Goal: Task Accomplishment & Management: Use online tool/utility

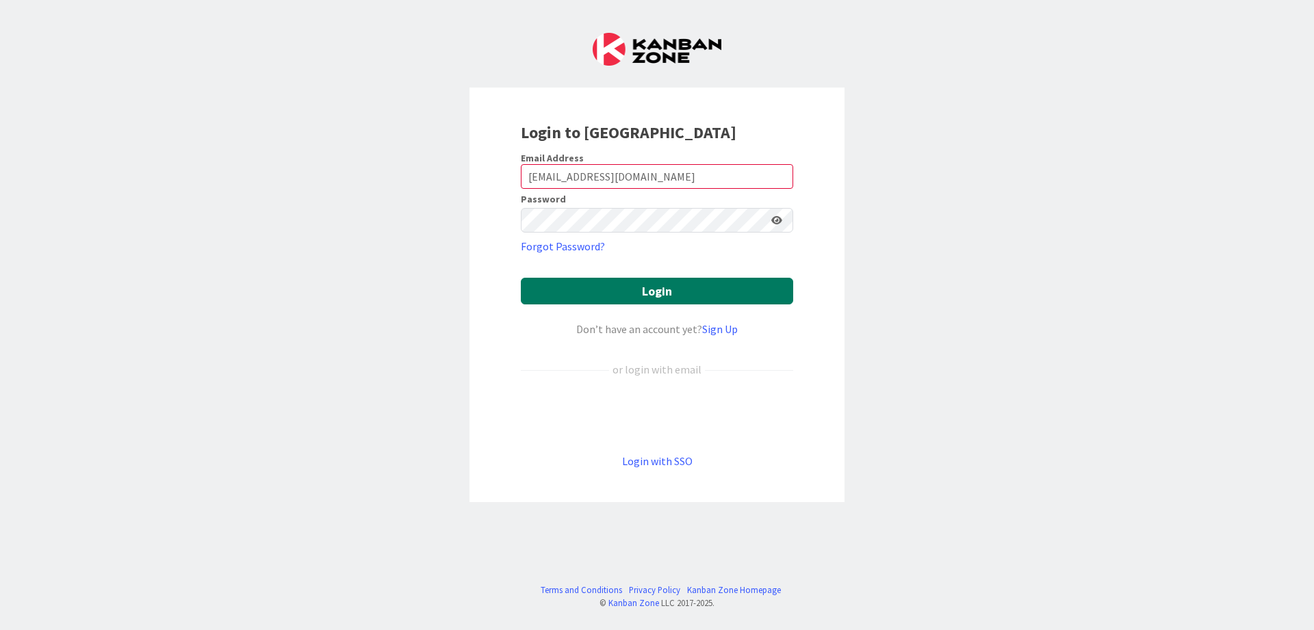
click at [571, 286] on button "Login" at bounding box center [657, 291] width 272 height 27
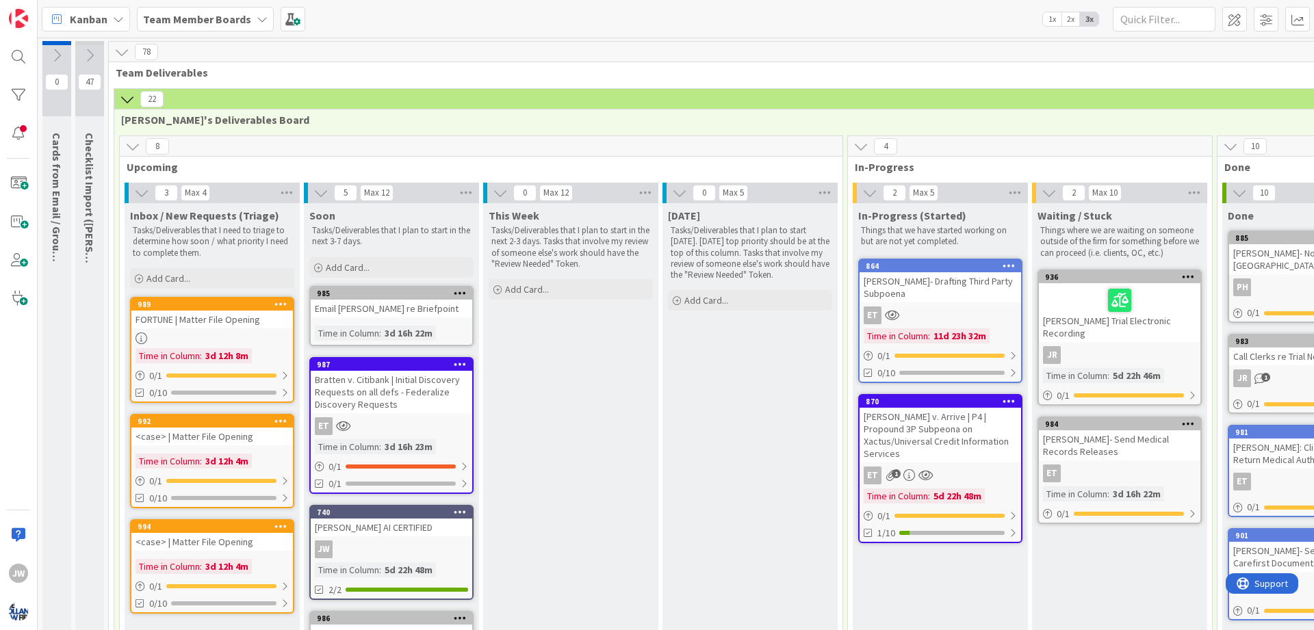
scroll to position [54, 177]
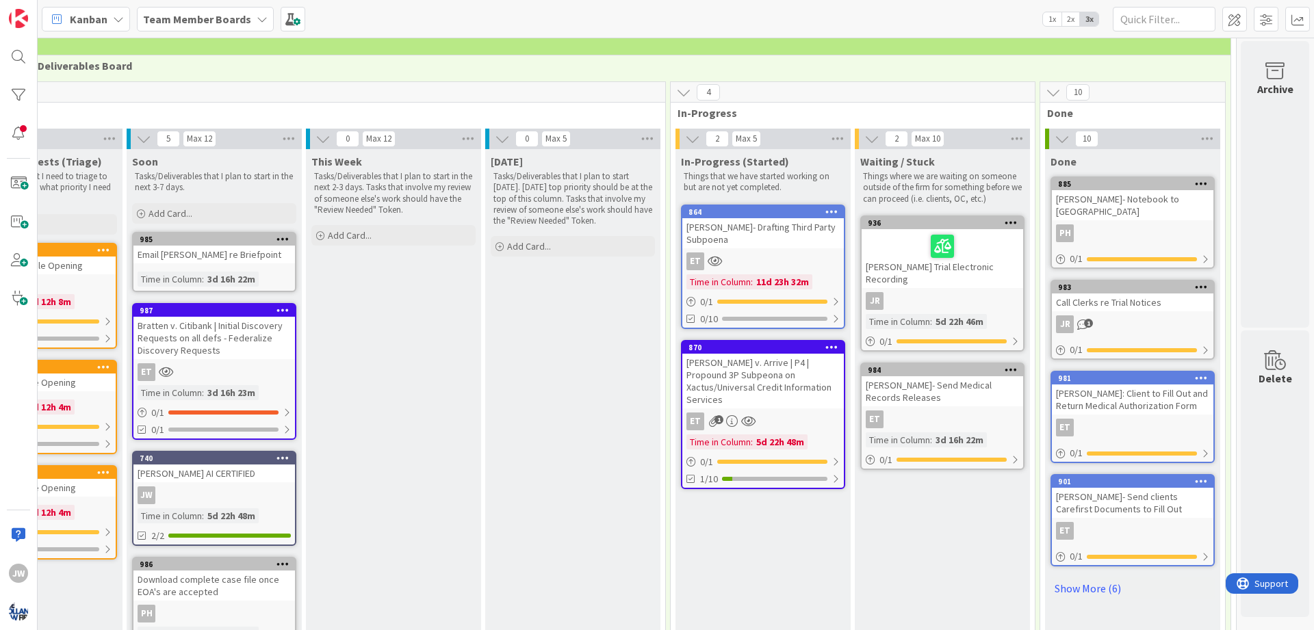
click at [210, 21] on b "Team Member Boards" at bounding box center [197, 19] width 108 height 14
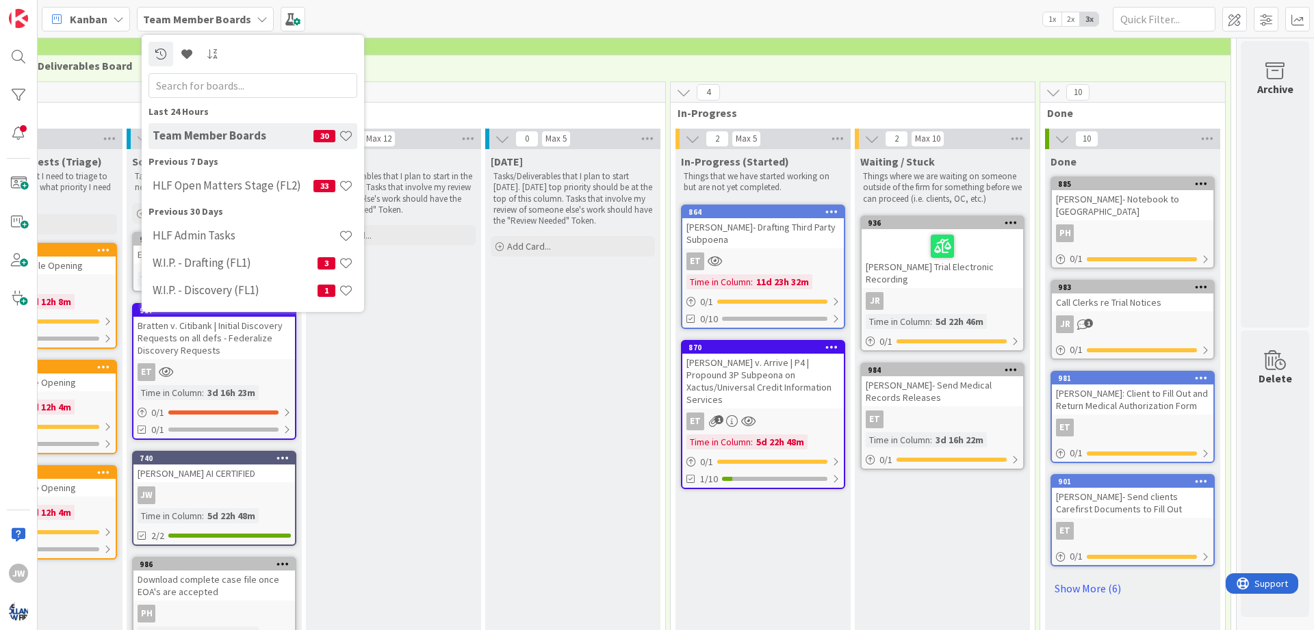
click at [116, 23] on icon at bounding box center [118, 19] width 11 height 11
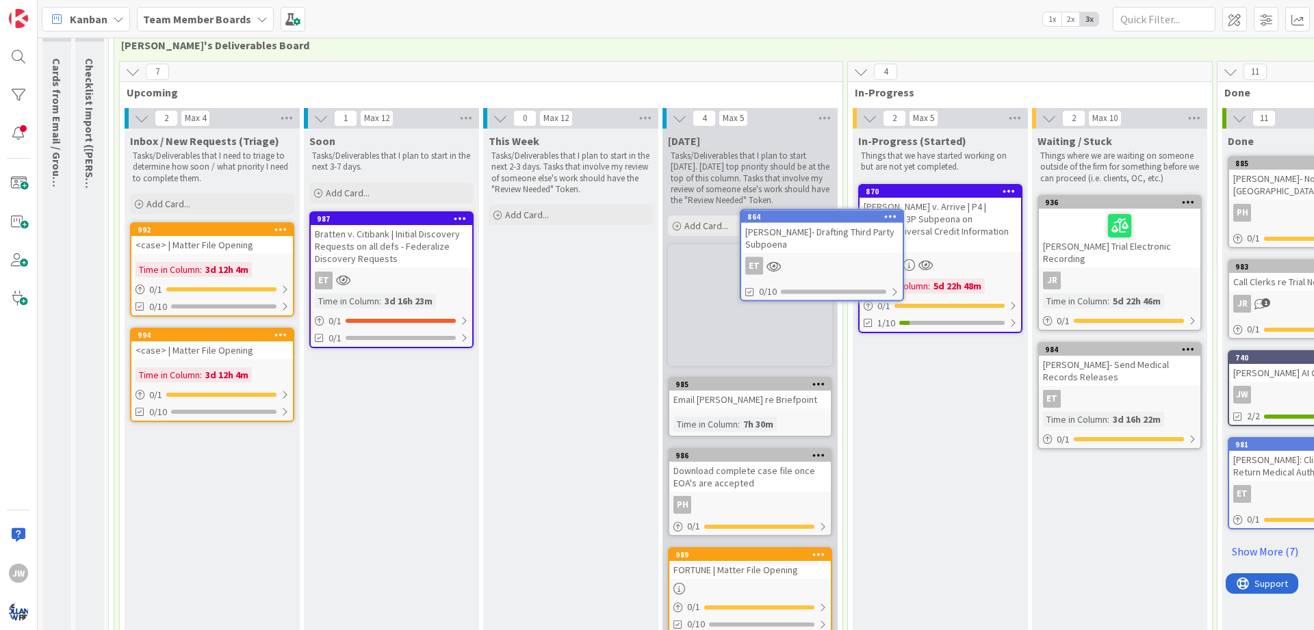
scroll to position [74, 0]
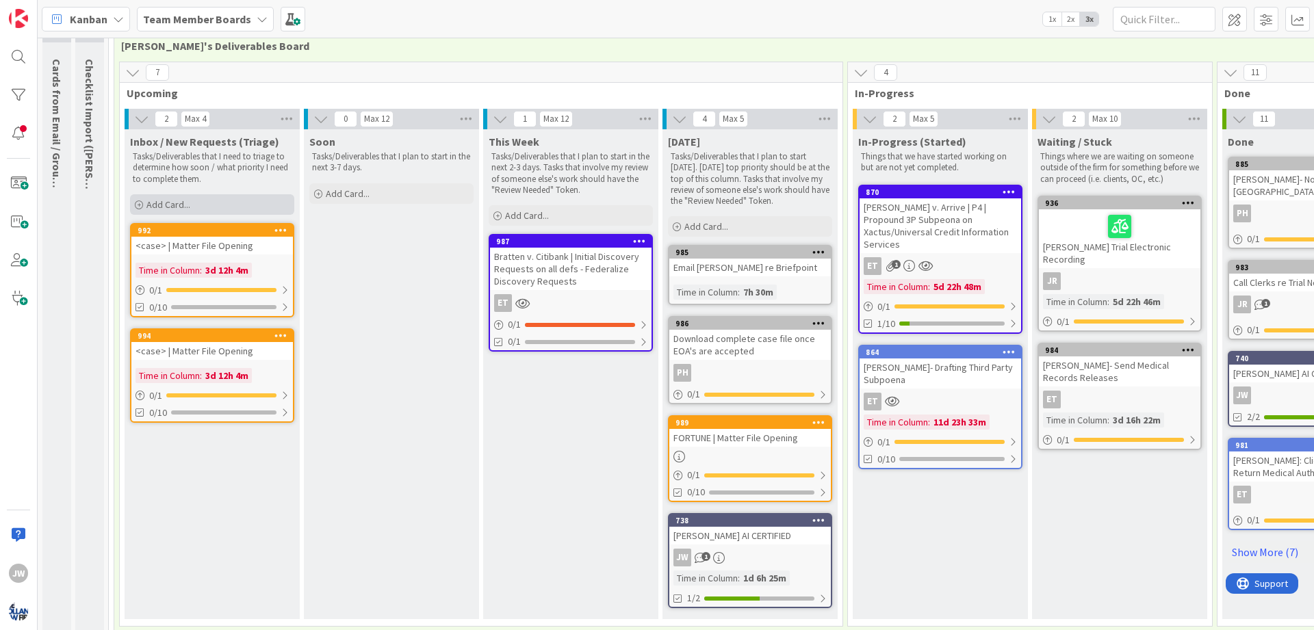
click at [217, 205] on div "Add Card..." at bounding box center [212, 204] width 164 height 21
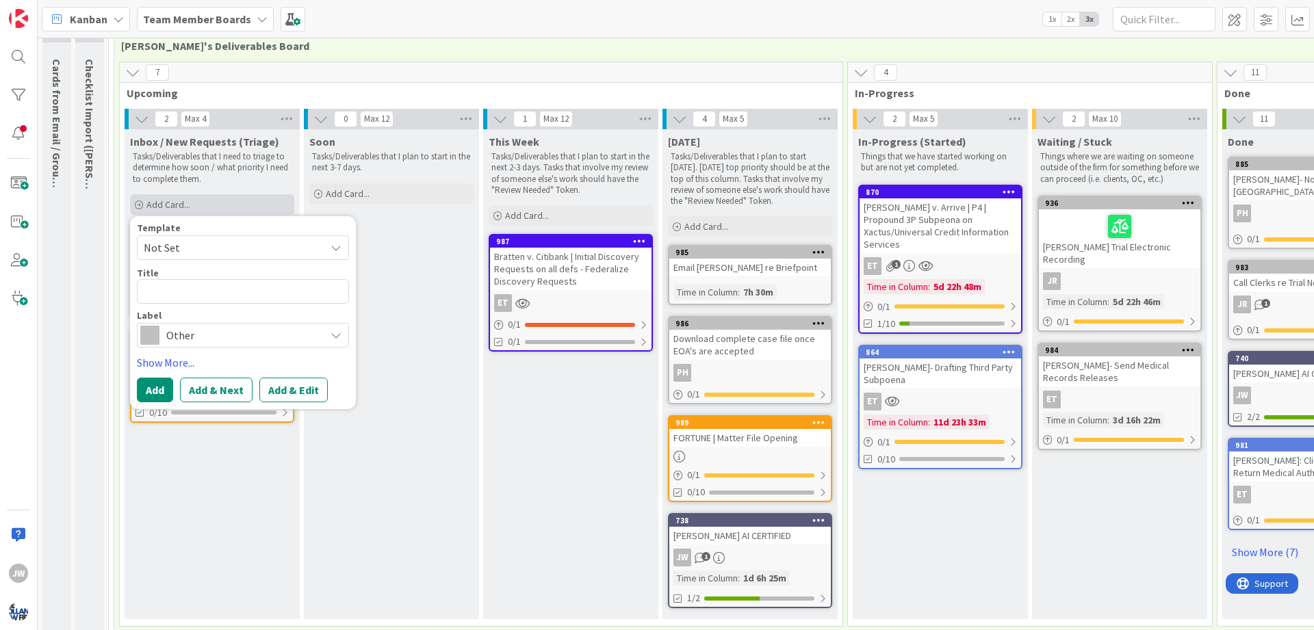
type textarea "x"
type textarea "C"
type textarea "x"
type textarea "Ca"
type textarea "x"
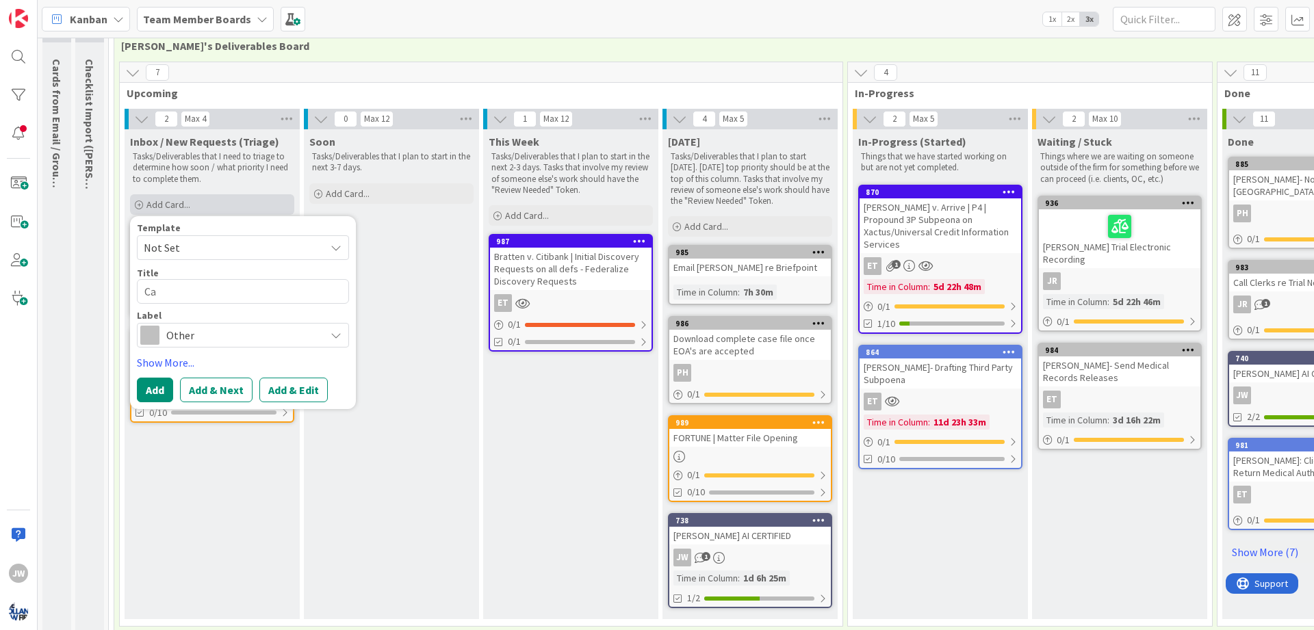
type textarea "Cal"
type textarea "x"
type textarea "Cale"
type textarea "x"
type textarea "Calen"
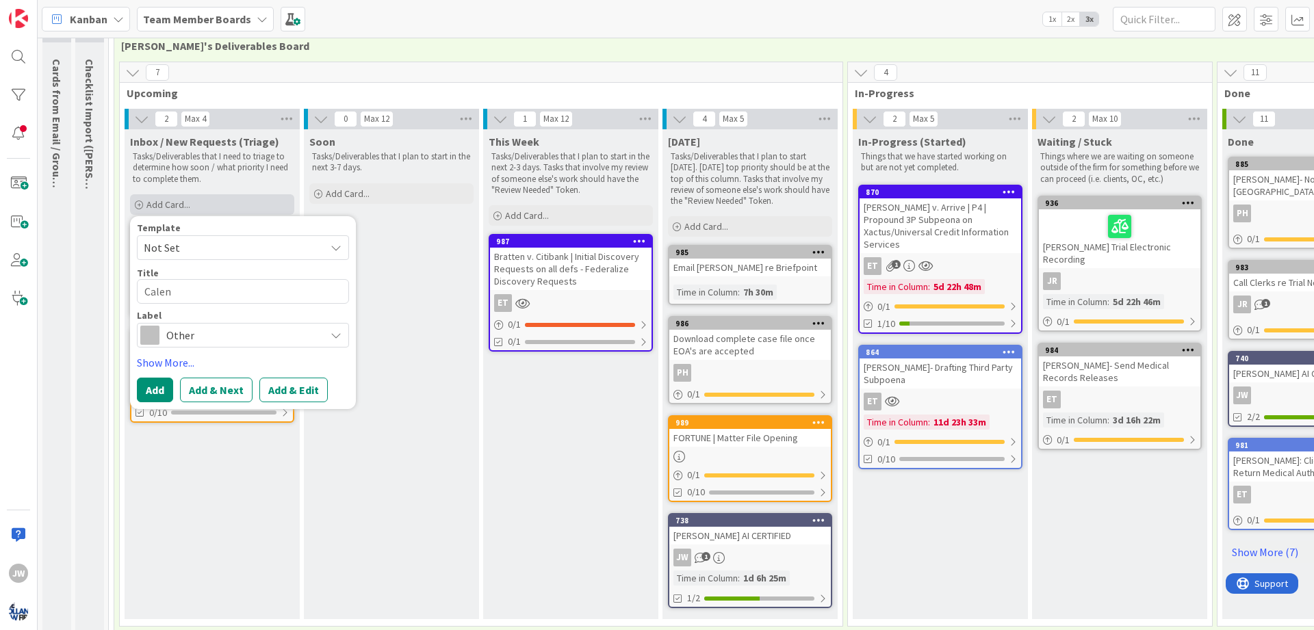
type textarea "x"
type textarea "Calend"
type textarea "x"
type textarea "Calenda"
type textarea "x"
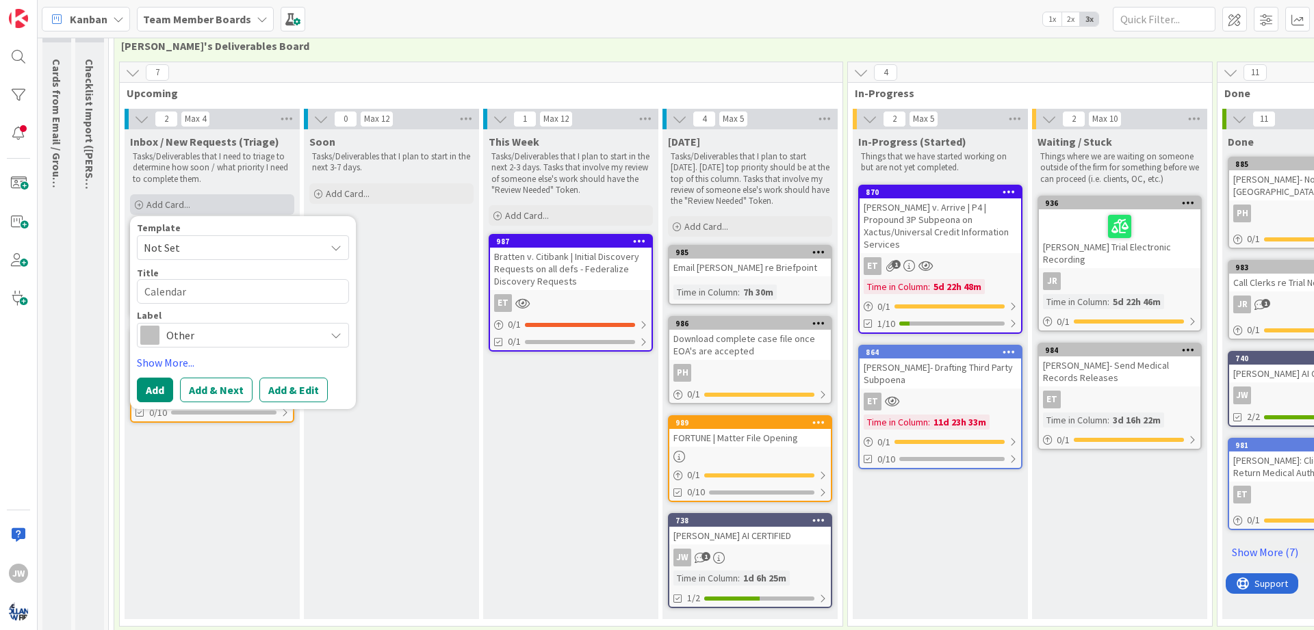
type textarea "Calendari"
type textarea "x"
type textarea "Calendarin"
type textarea "x"
type textarea "Calendaring"
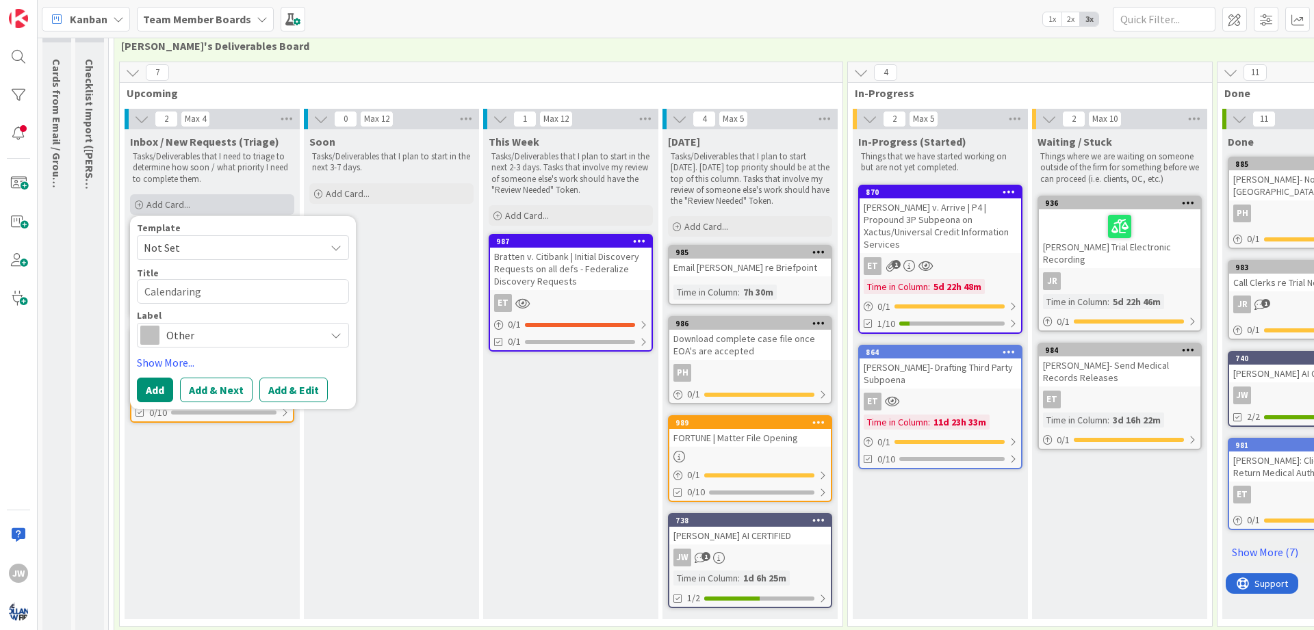
type textarea "x"
type textarea "Calendaring"
type textarea "x"
type textarea "Calendaring R"
type textarea "x"
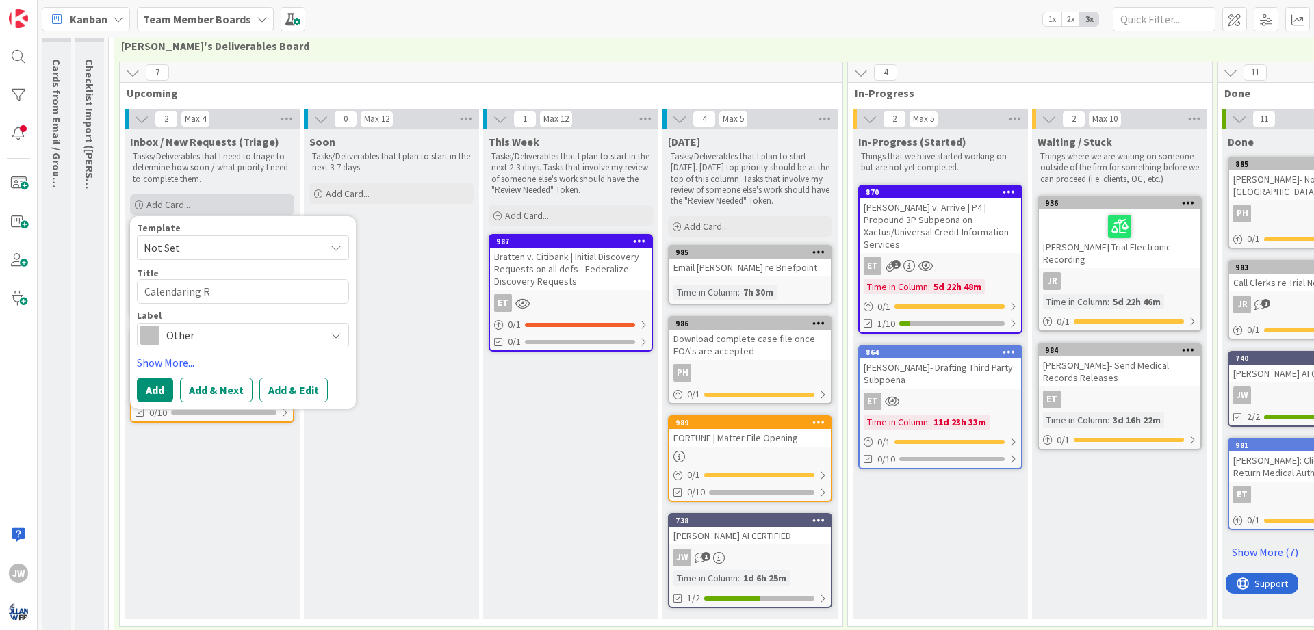
type textarea "Calendaring Re"
type textarea "x"
type textarea "Calendaring Req"
type textarea "x"
type textarea "Calendaring Requ"
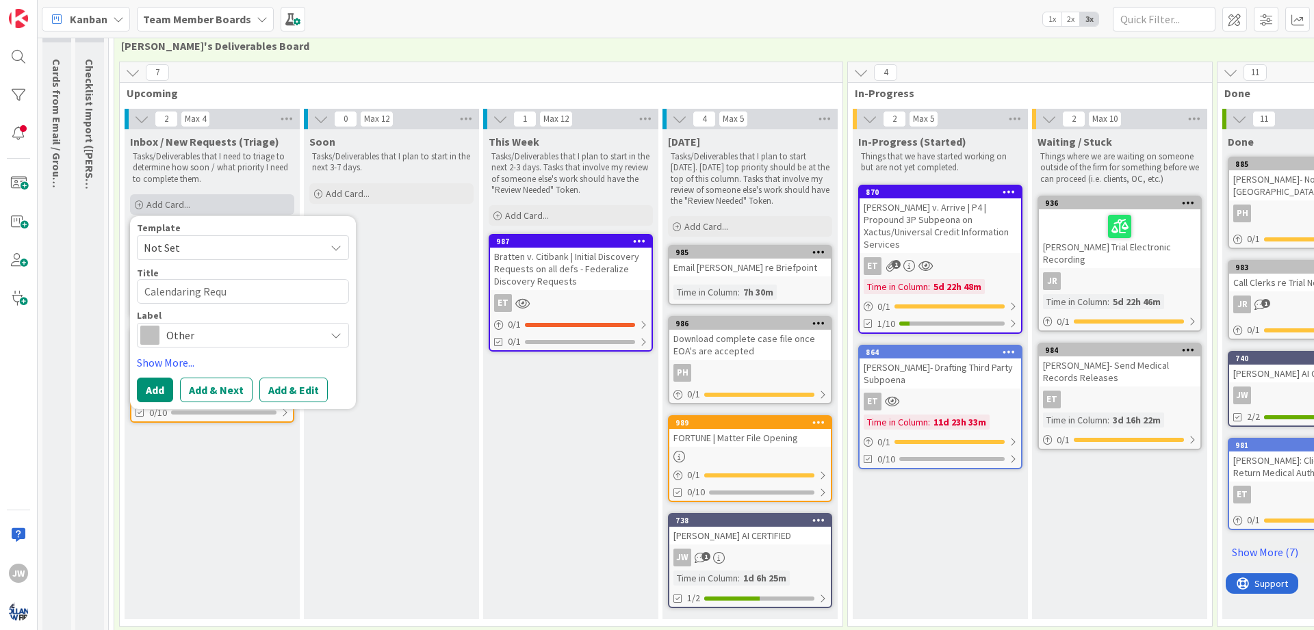
type textarea "x"
type textarea "Calendaring Reque"
type textarea "x"
type textarea "Calendaring Reques"
type textarea "x"
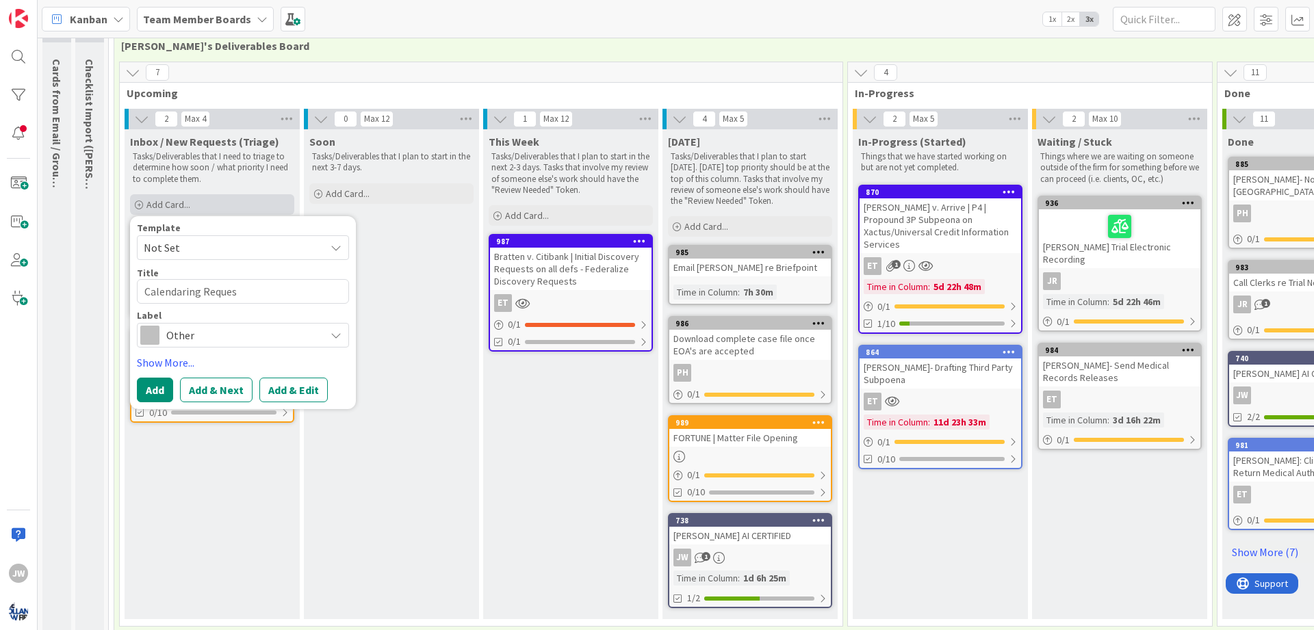
type textarea "Calendaring Request"
type textarea "x"
type textarea "Calendaring Requests"
type textarea "x"
type textarea "Calendaring Requests"
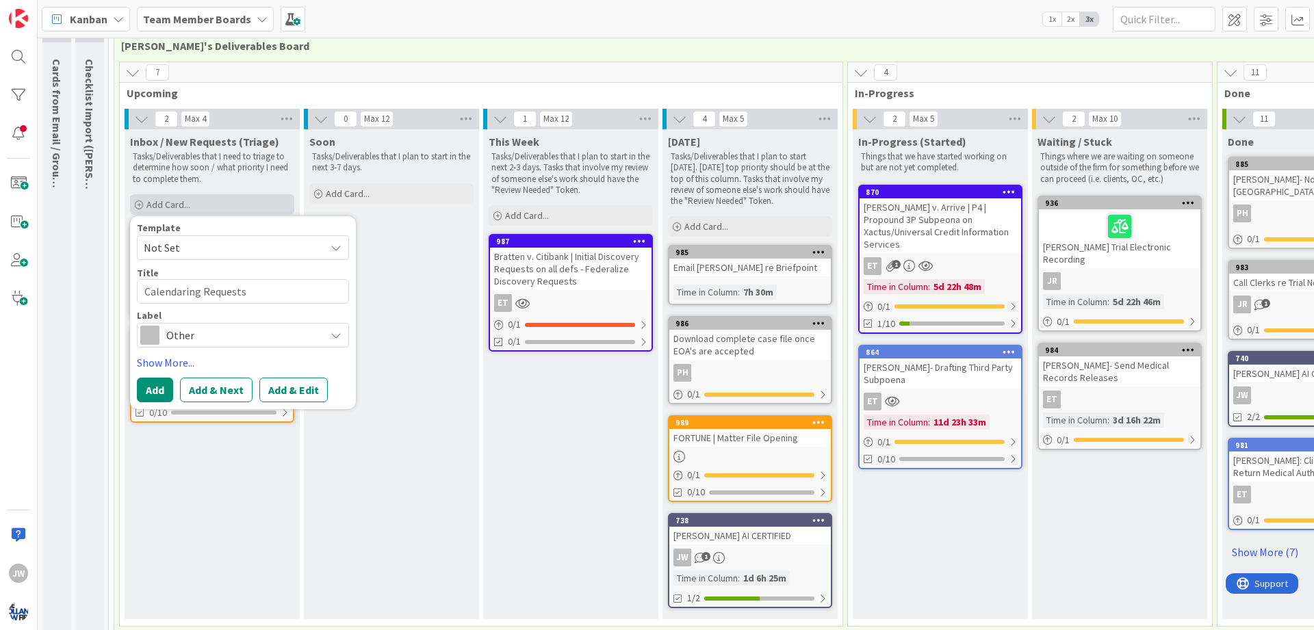
type textarea "x"
type textarea "Calendaring Requests t"
type textarea "x"
type textarea "Calendaring Requests th"
type textarea "x"
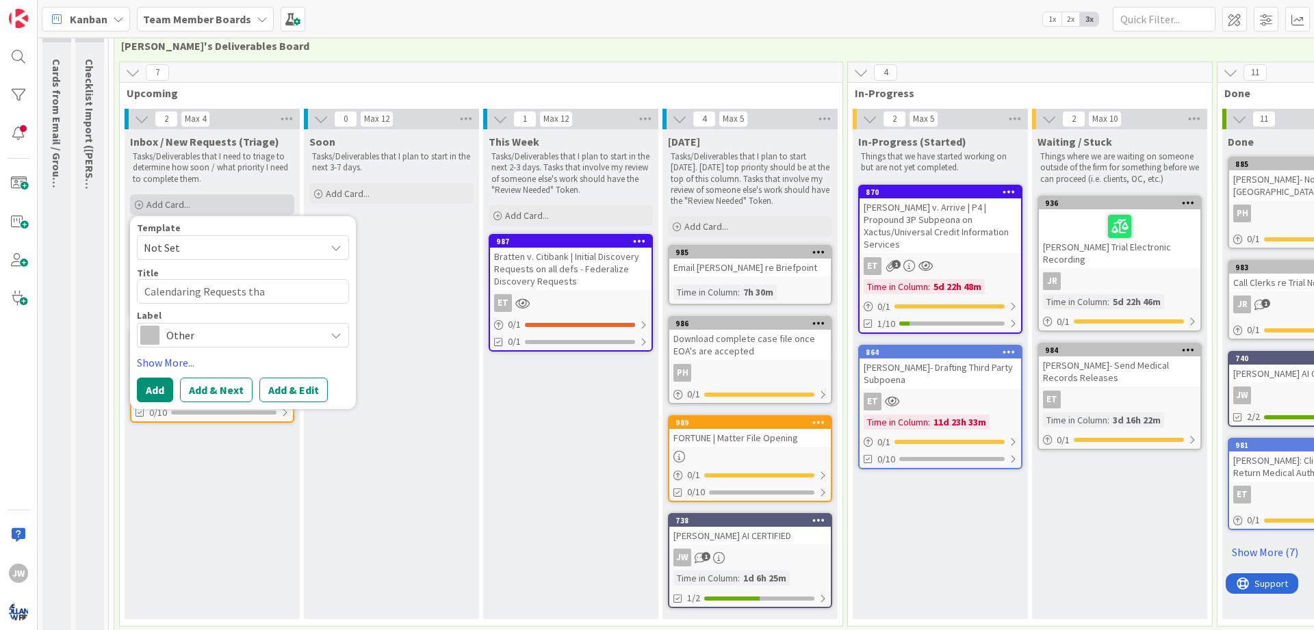
type textarea "Calendaring Requests that"
type textarea "x"
type textarea "Calendaring Requests that"
type textarea "x"
type textarea "Calendaring Requests that C"
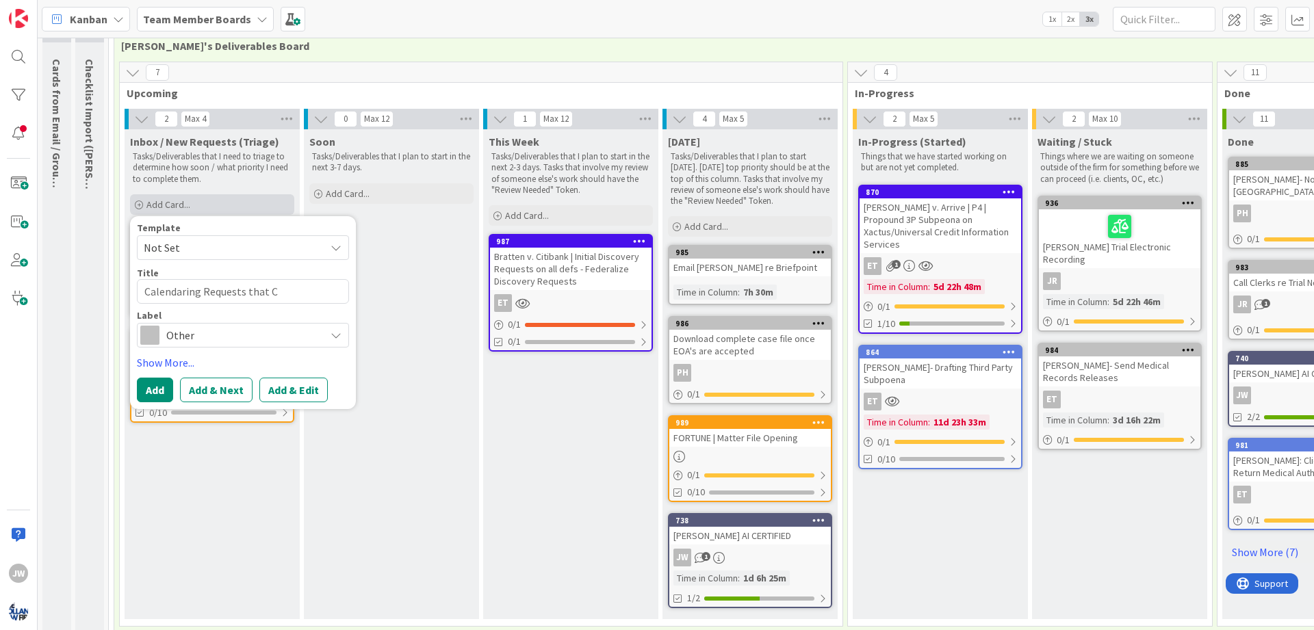
type textarea "x"
type textarea "Calendaring Requests that Ca"
type textarea "x"
type textarea "Calendaring Requests that Cam"
type textarea "x"
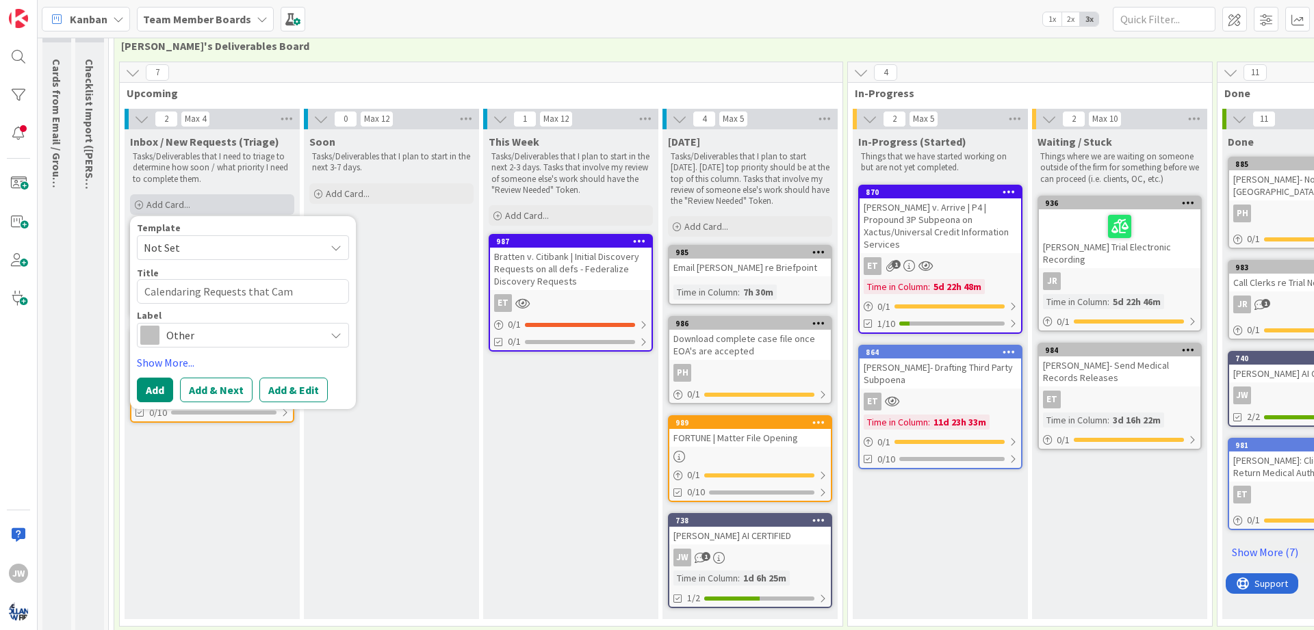
type textarea "Calendaring Requests that Came"
type textarea "x"
type textarea "Calendaring Requests that Came"
type textarea "x"
type textarea "Calendaring Requests that Came"
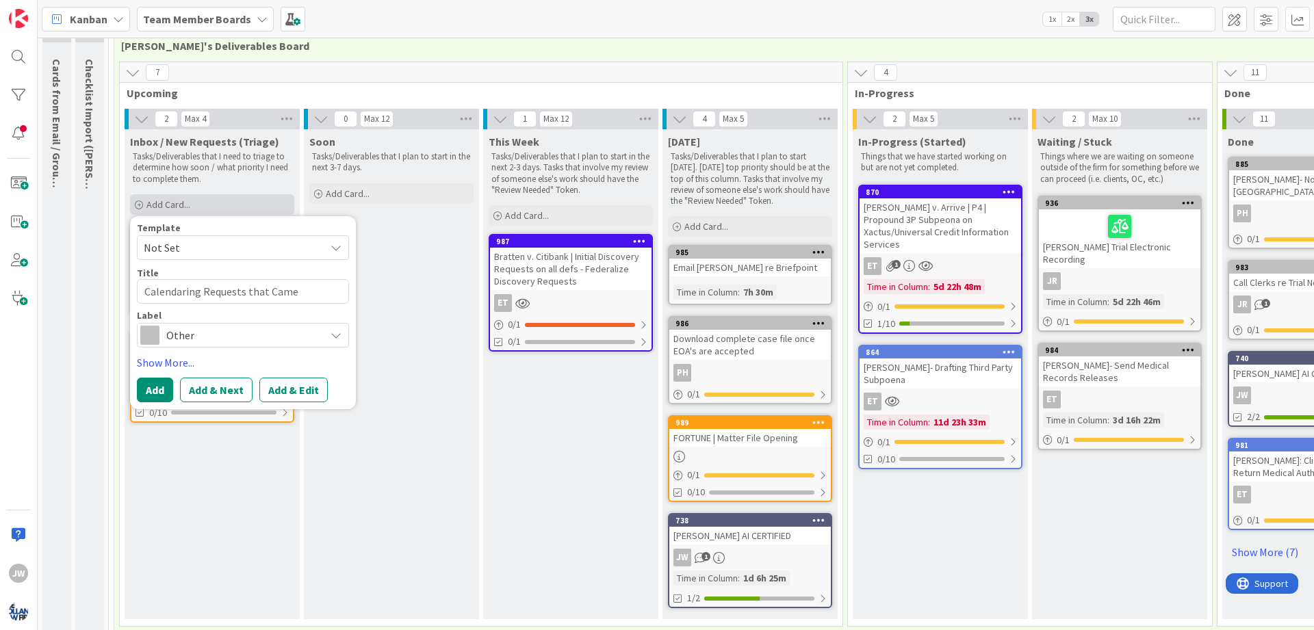
type textarea "x"
type textarea "Calendaring Requests that Cam"
type textarea "x"
type textarea "Calendaring Requests that Ca"
type textarea "x"
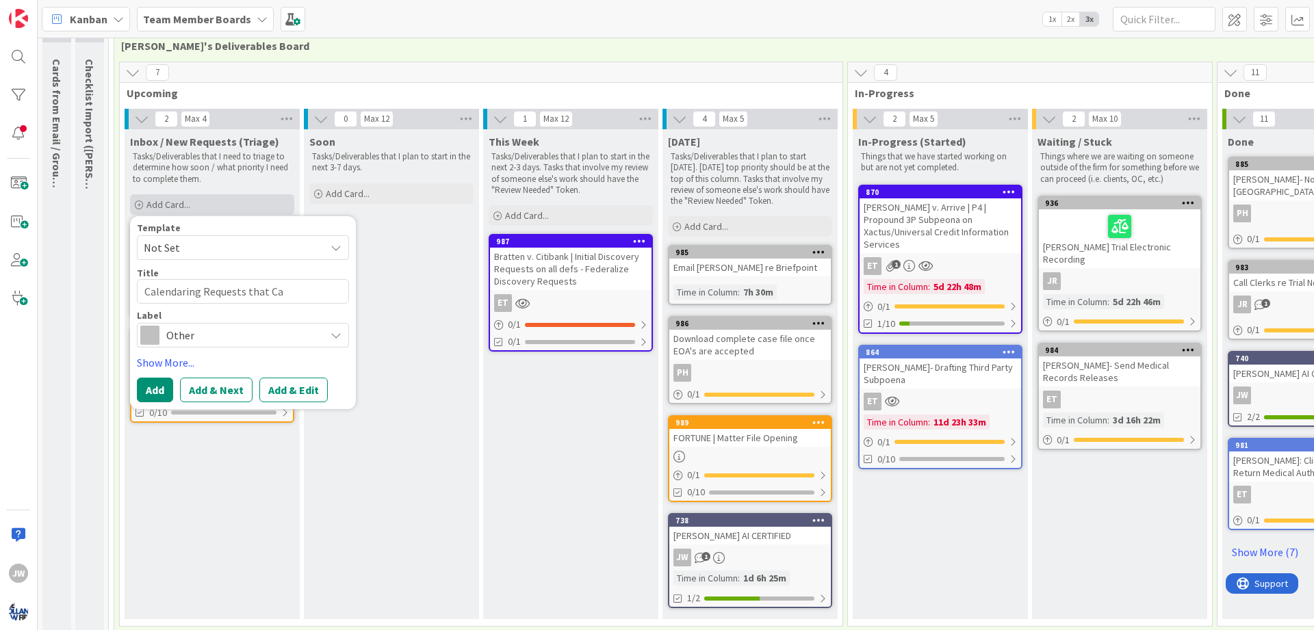
type textarea "Calendaring Requests that C"
type textarea "x"
type textarea "Calendaring Requests that"
type textarea "x"
type textarea "Calendaring Requests that"
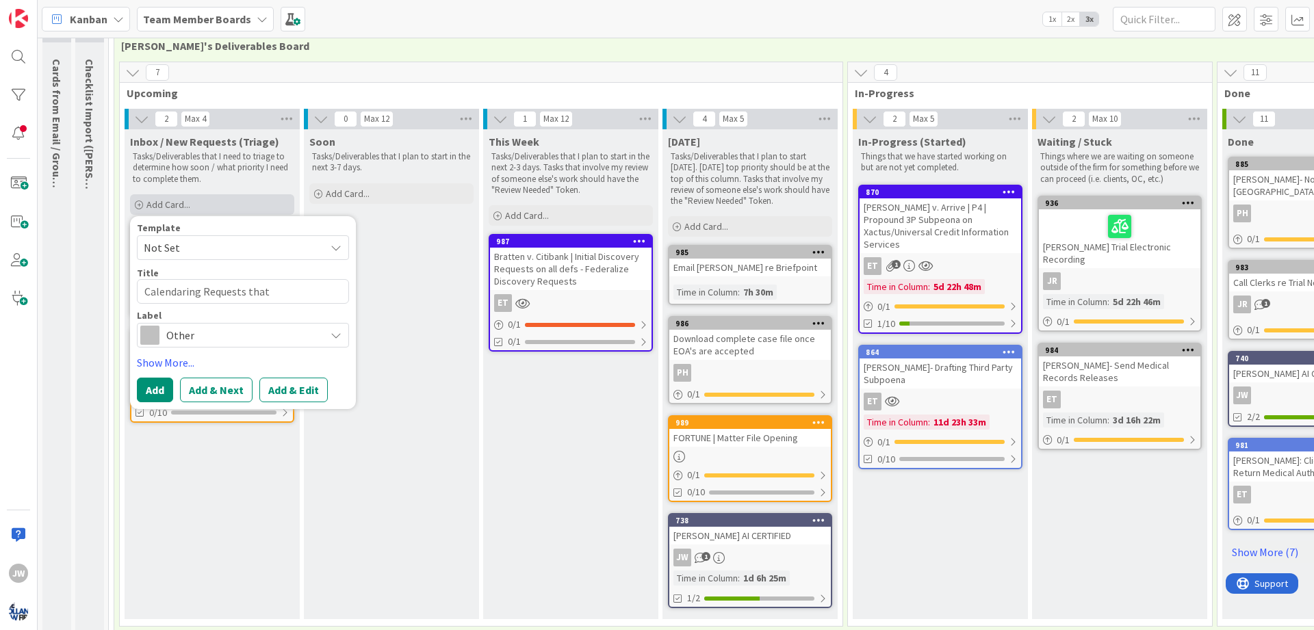
type textarea "x"
type textarea "Calendaring Requests tha"
type textarea "x"
type textarea "Calendaring Requests th"
type textarea "x"
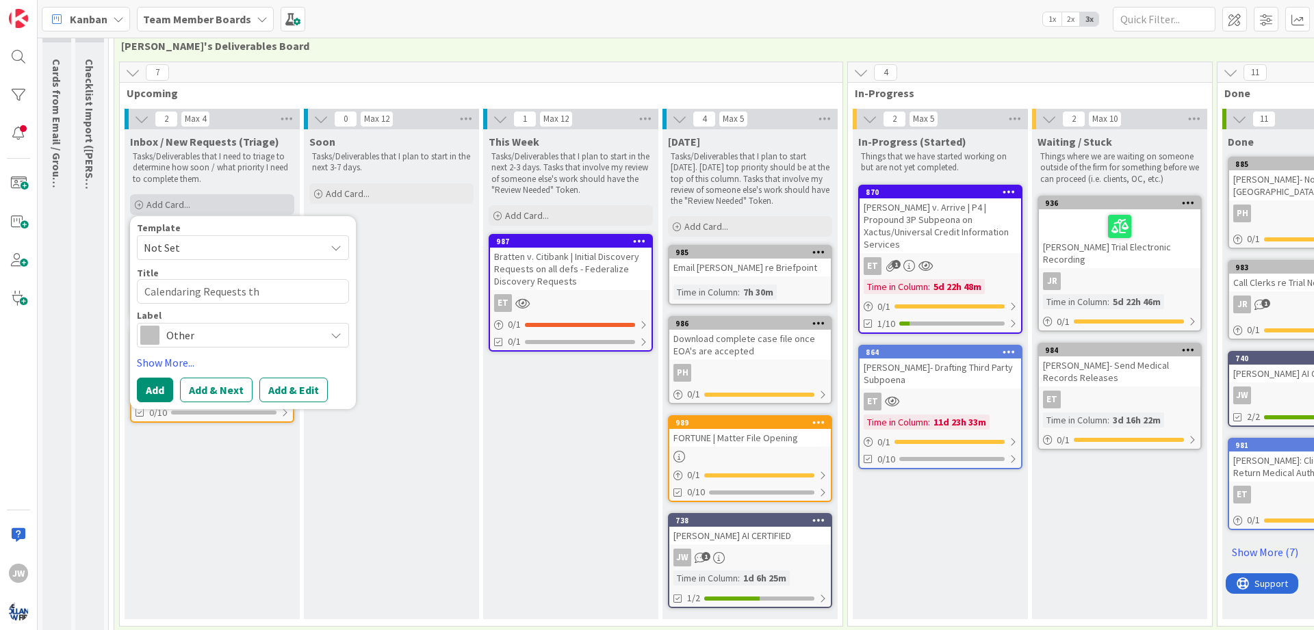
type textarea "Calendaring Requests t"
type textarea "x"
type textarea "Calendaring Requests"
type textarea "x"
type textarea "Calendaring Request"
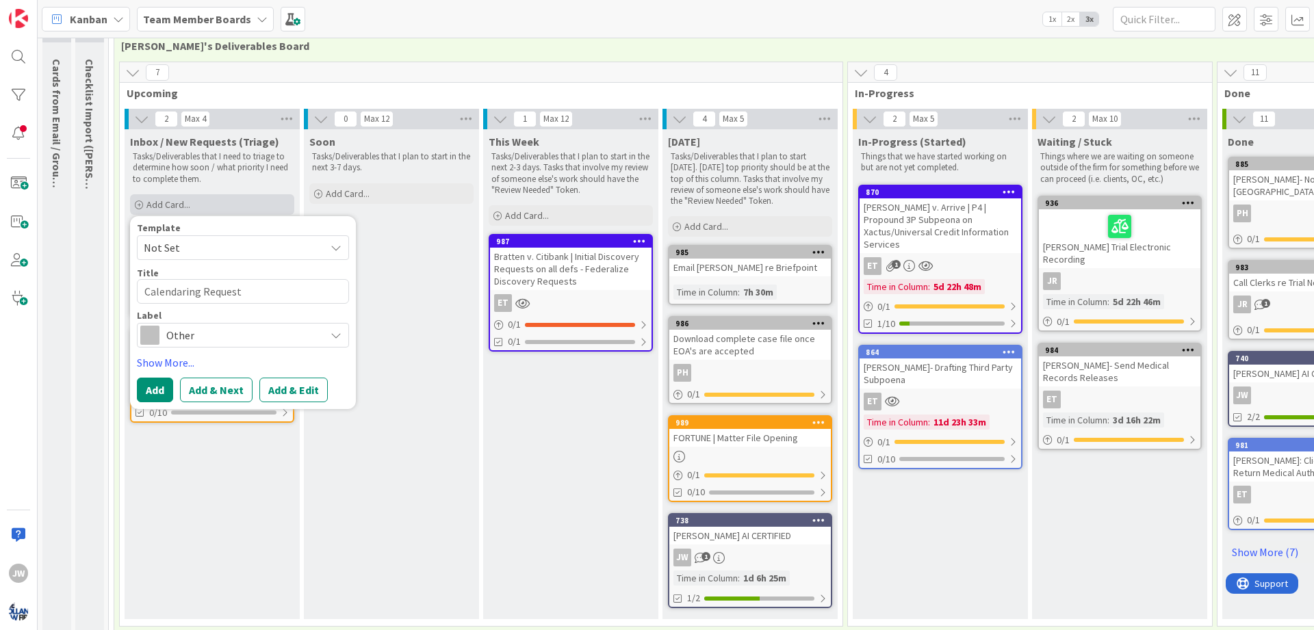
type textarea "x"
type textarea "Calendaring Reques"
type textarea "x"
type textarea "Calendaring Reque"
type textarea "x"
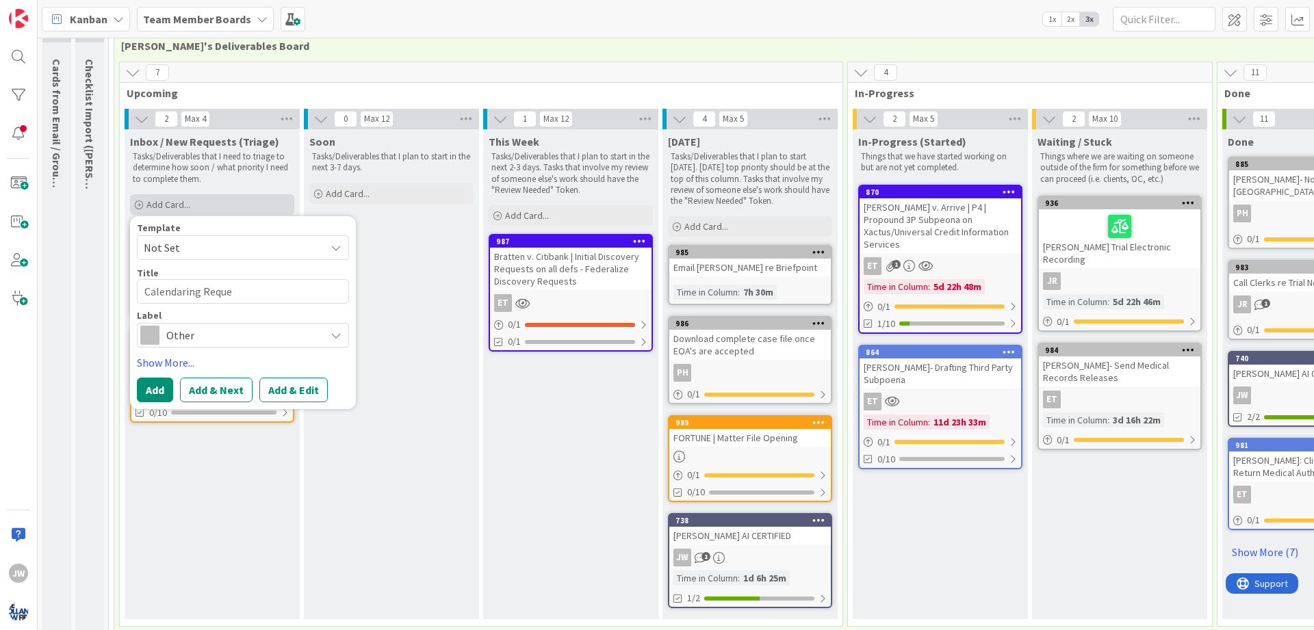
type textarea "Calendaring Requ"
type textarea "x"
type textarea "Calendaring Req"
type textarea "x"
type textarea "Calendaring R"
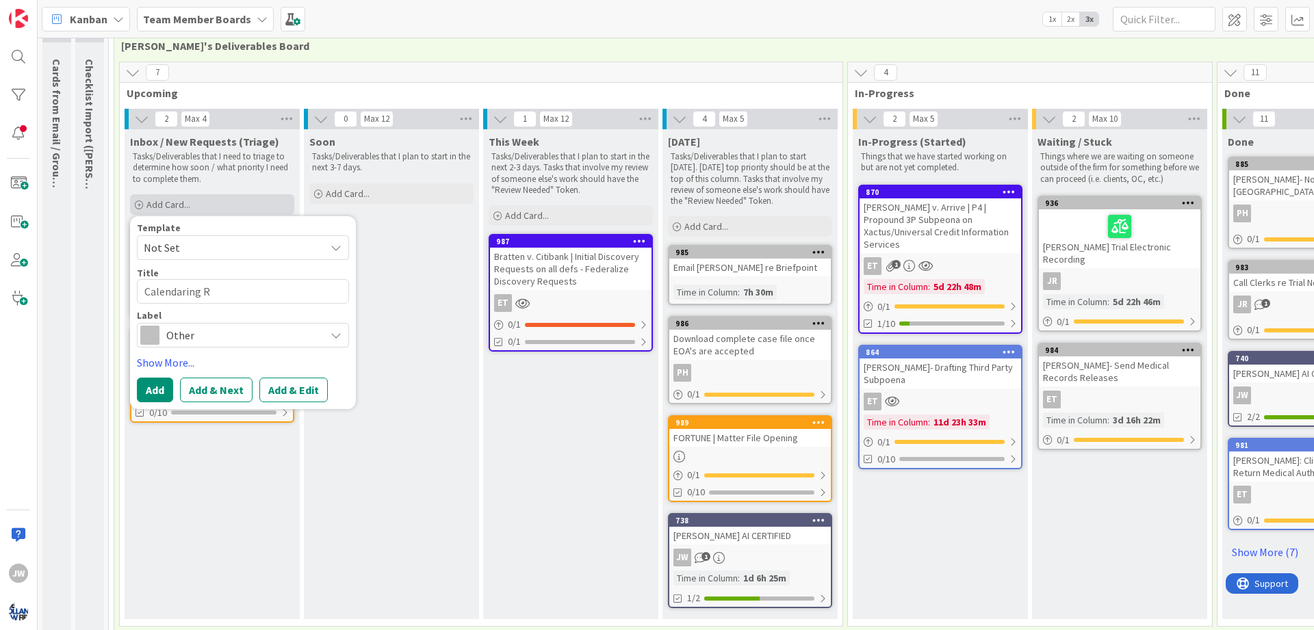
type textarea "x"
type textarea "Calendaring"
type textarea "x"
type textarea "Calendaring"
click at [163, 391] on button "Add" at bounding box center [155, 390] width 36 height 25
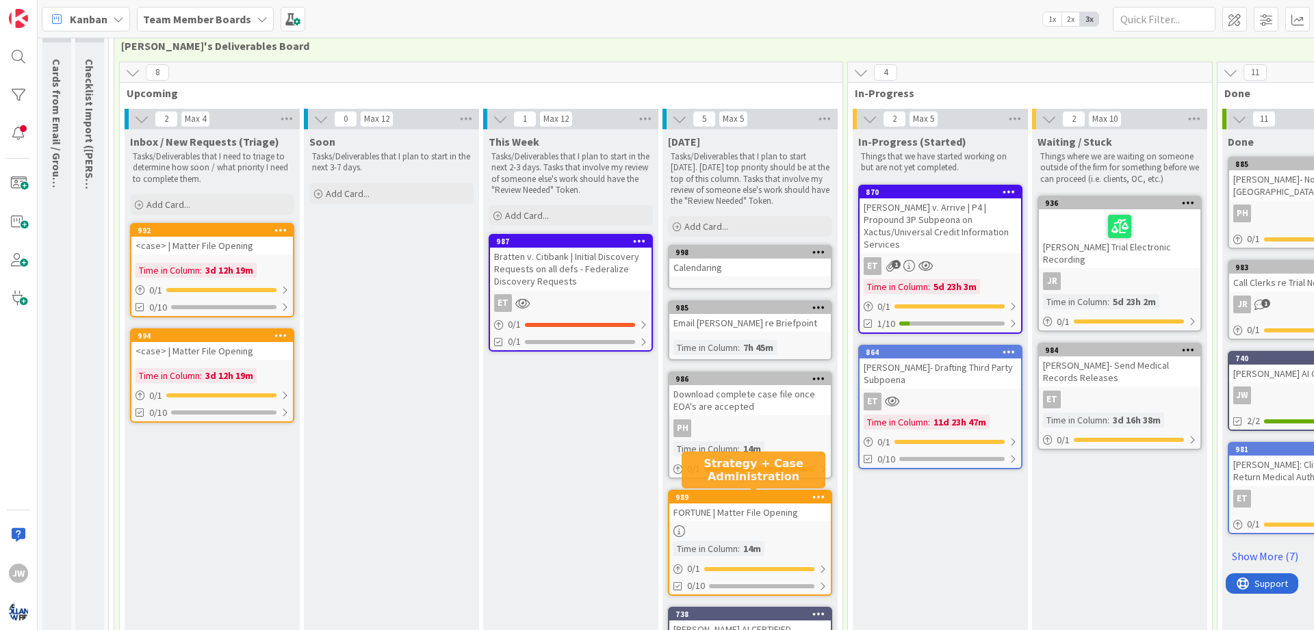
click at [695, 498] on div "989" at bounding box center [752, 498] width 155 height 10
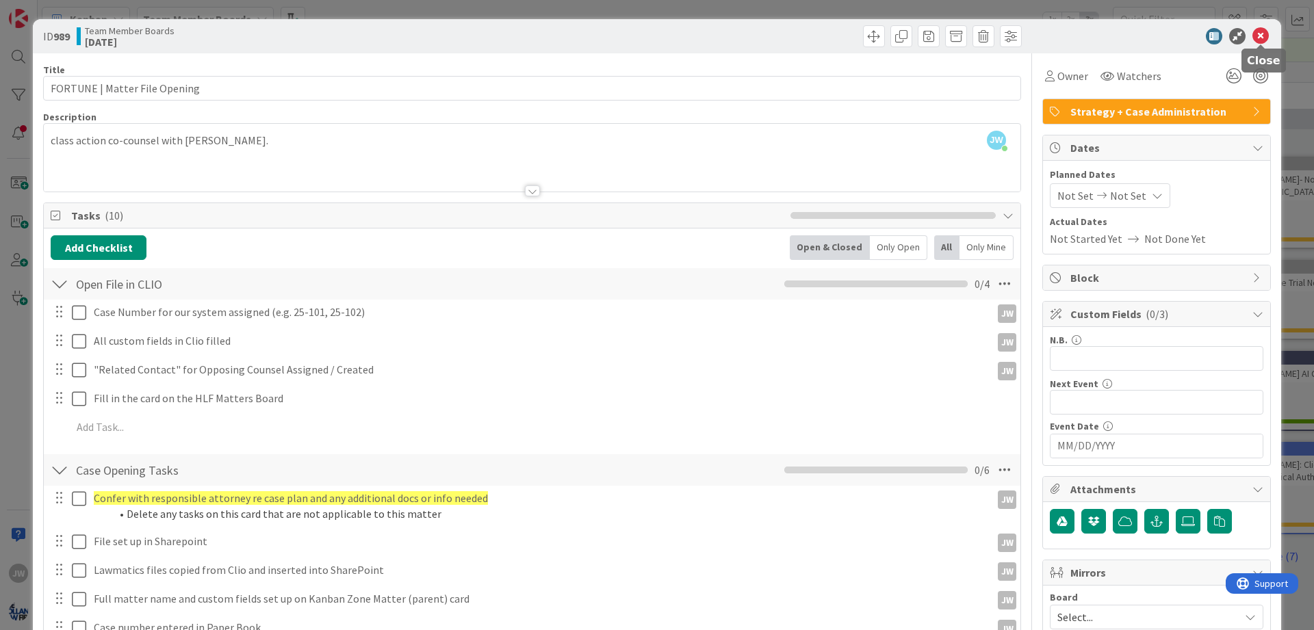
click at [1268, 35] on icon at bounding box center [1260, 36] width 16 height 16
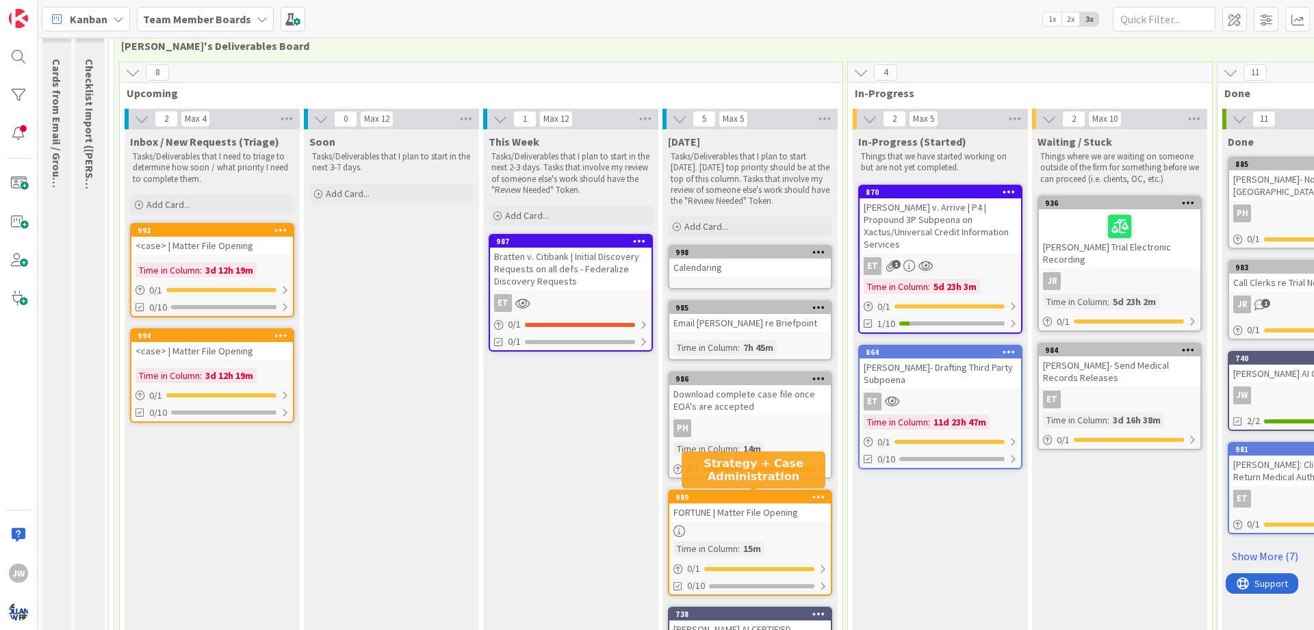
click at [724, 497] on div "989" at bounding box center [752, 498] width 155 height 10
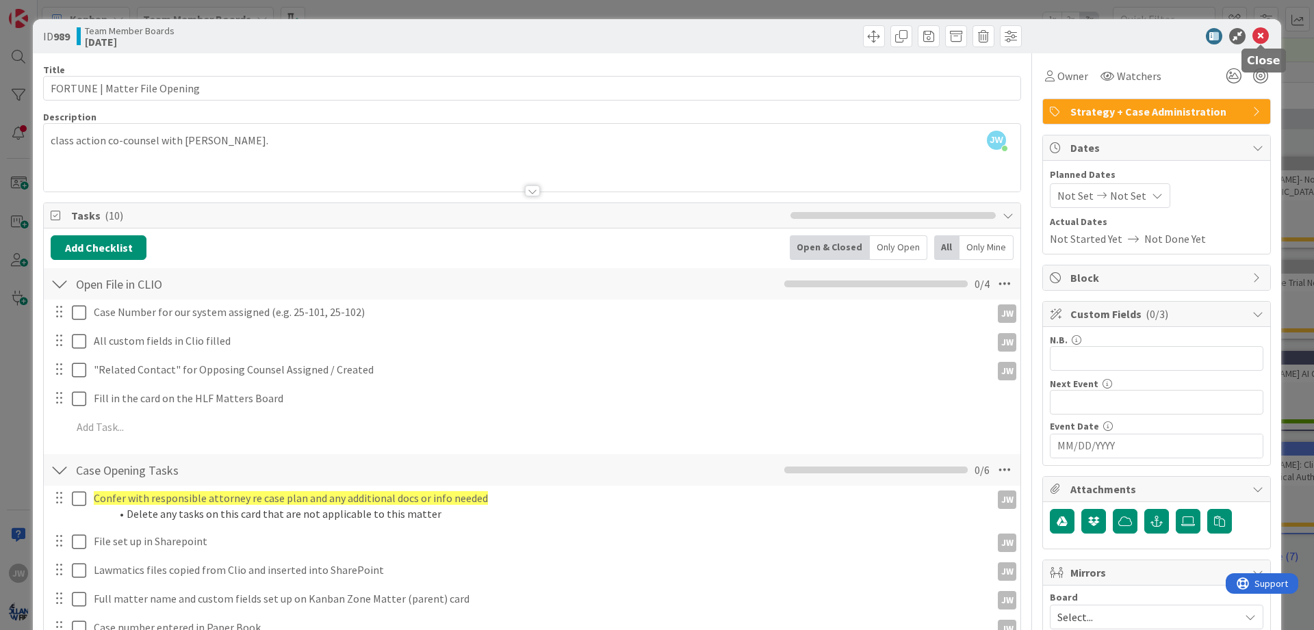
click at [1267, 40] on icon at bounding box center [1260, 36] width 16 height 16
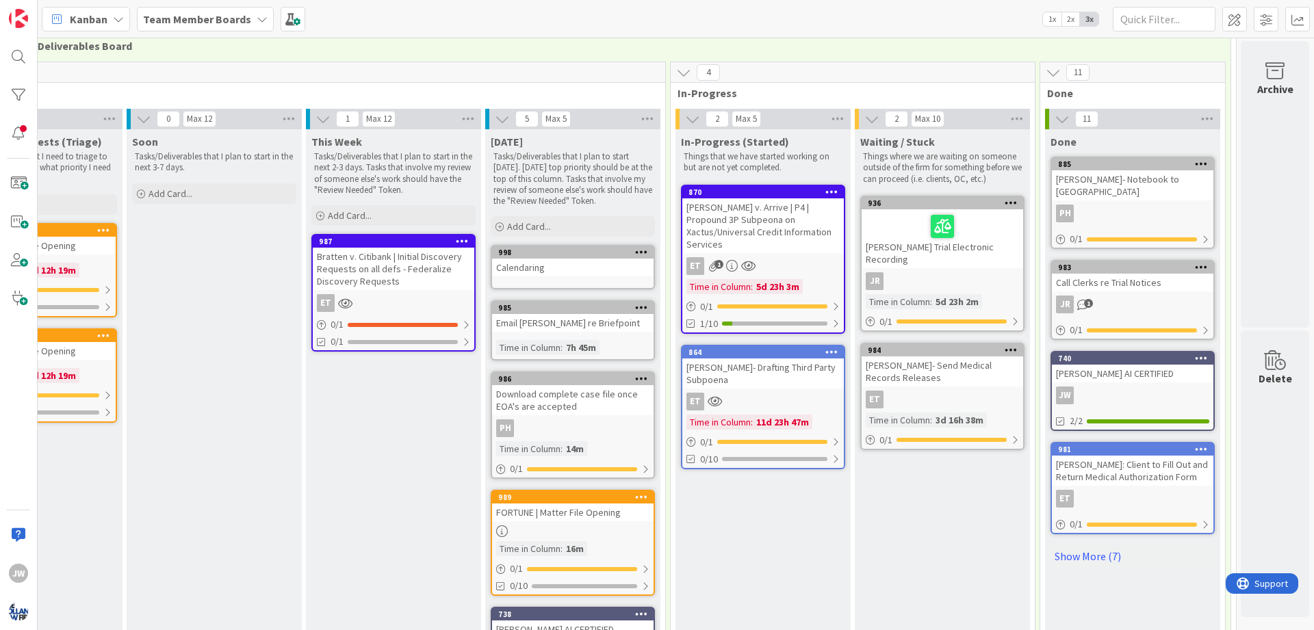
scroll to position [74, 0]
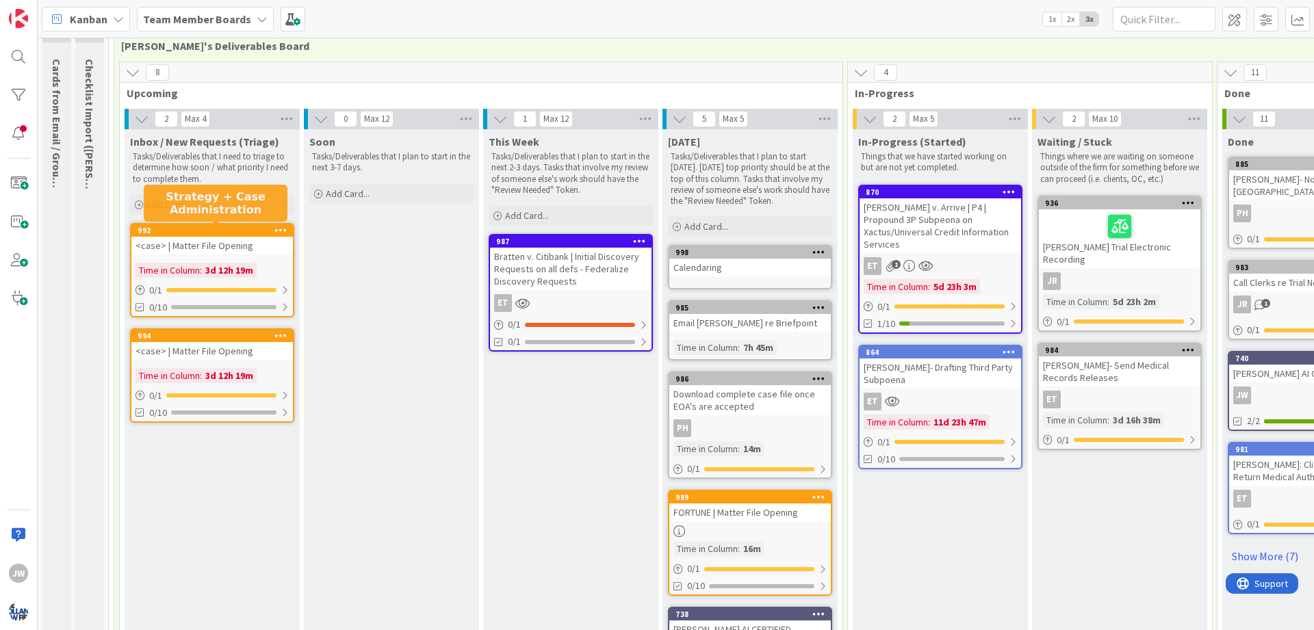
click at [217, 233] on div "992" at bounding box center [215, 231] width 155 height 10
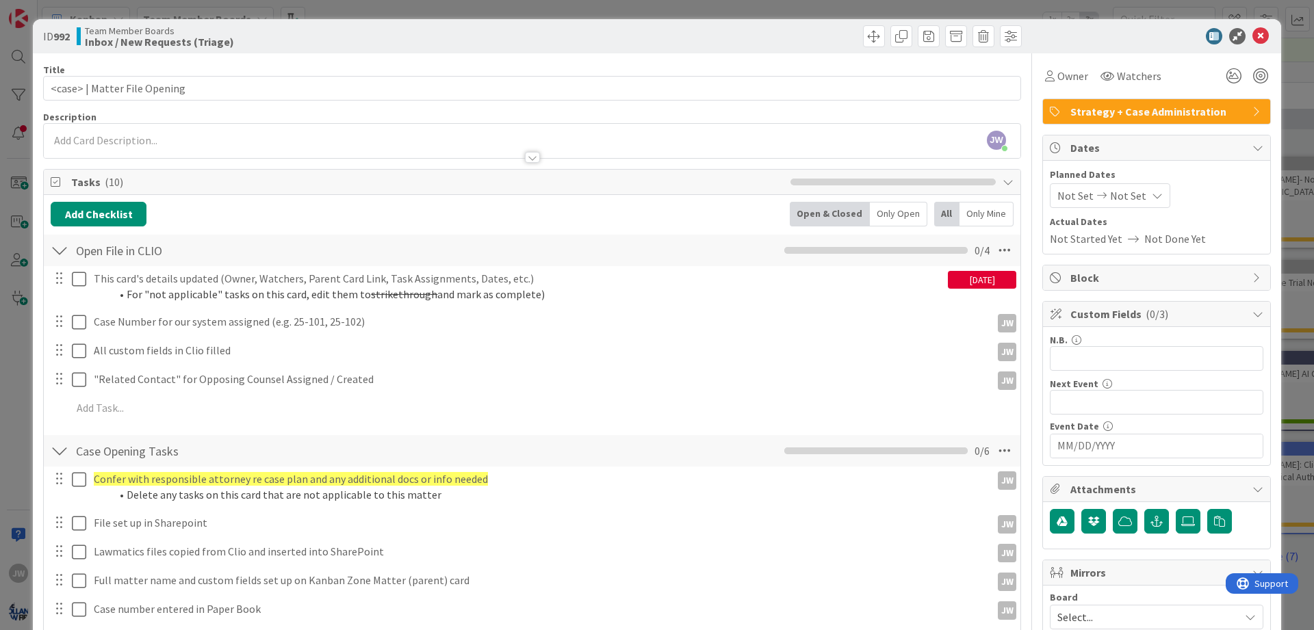
click at [1271, 38] on div "ID 992 Team Member Boards Inbox / New Requests (Triage)" at bounding box center [657, 36] width 1248 height 34
click at [1268, 36] on icon at bounding box center [1260, 36] width 16 height 16
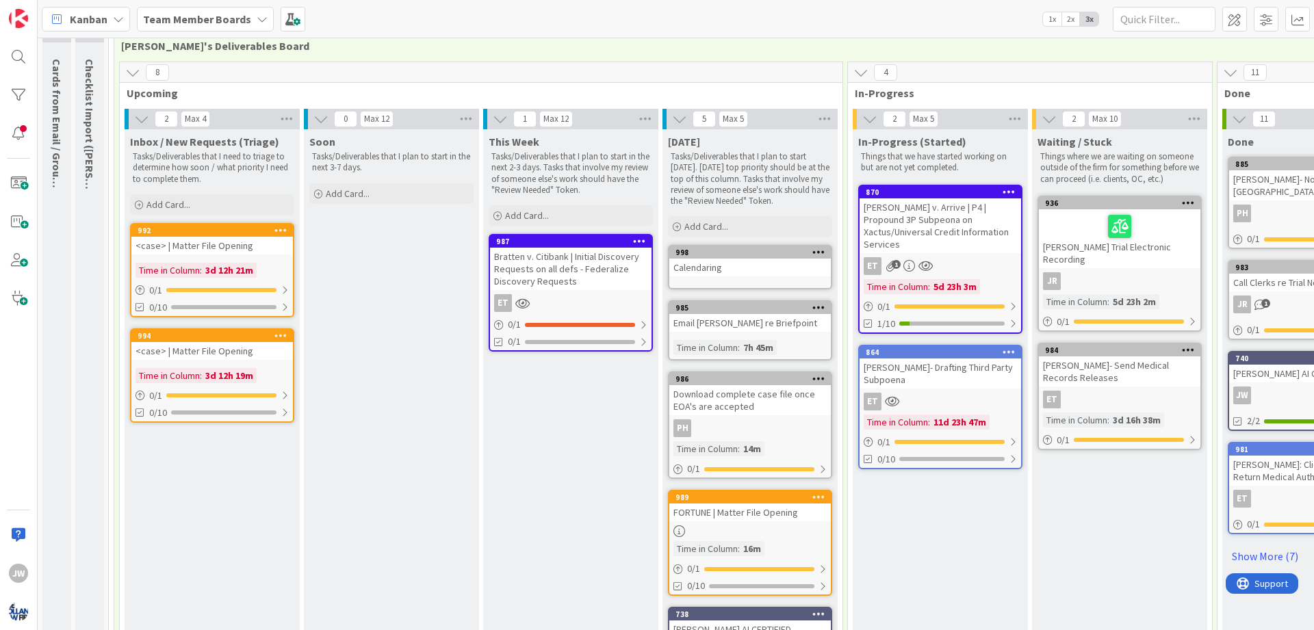
click at [428, 15] on div "Kanban Team Member Boards 1x 2x 3x" at bounding box center [676, 19] width 1276 height 38
click at [348, 13] on div "Kanban Team Member Boards 1x 2x 3x" at bounding box center [676, 19] width 1276 height 38
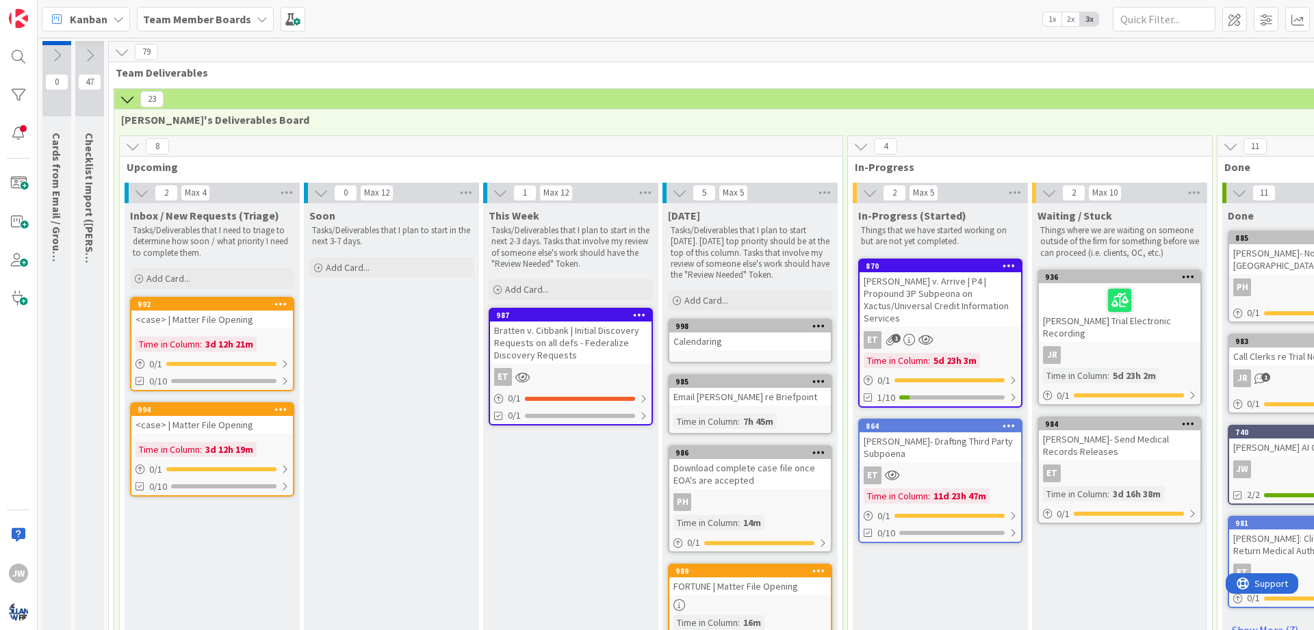
click at [321, 77] on span "Team Deliverables" at bounding box center [756, 73] width 1280 height 14
